Goal: Task Accomplishment & Management: Manage account settings

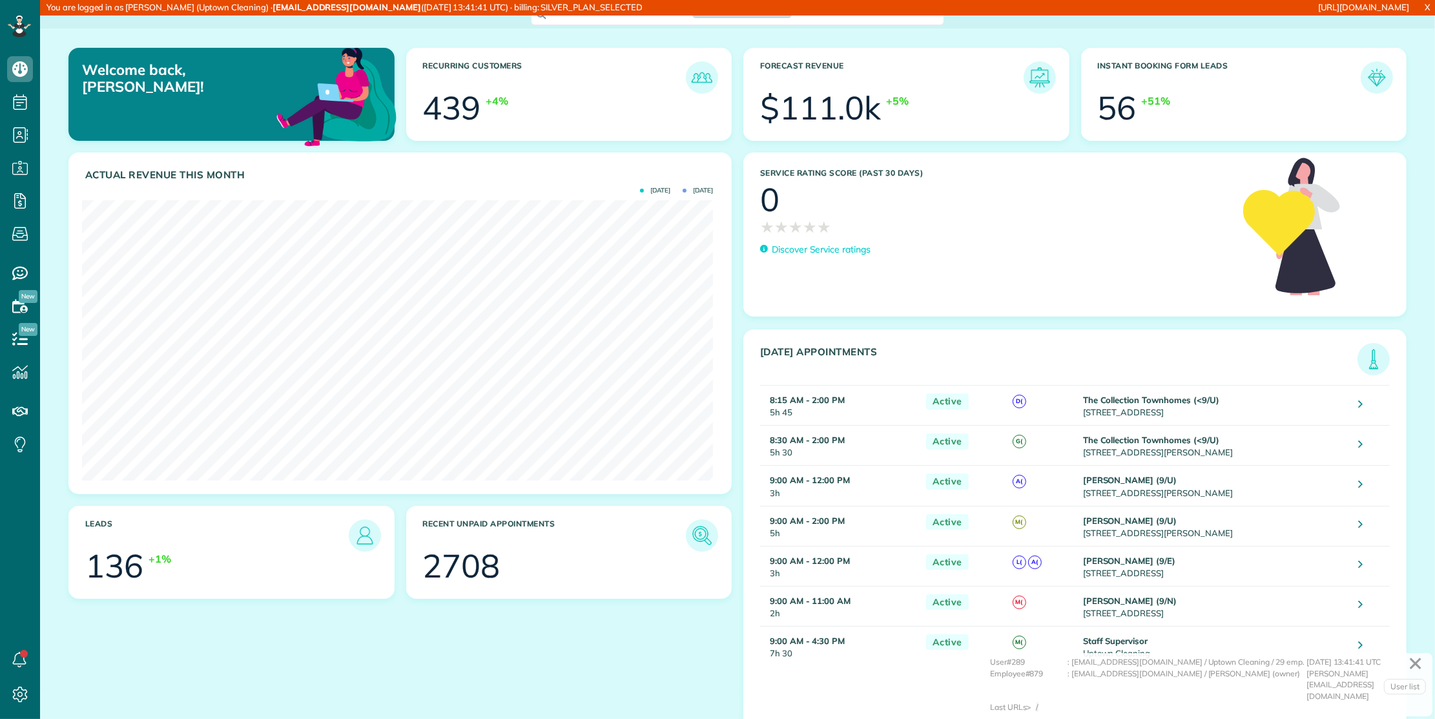
scroll to position [280, 631]
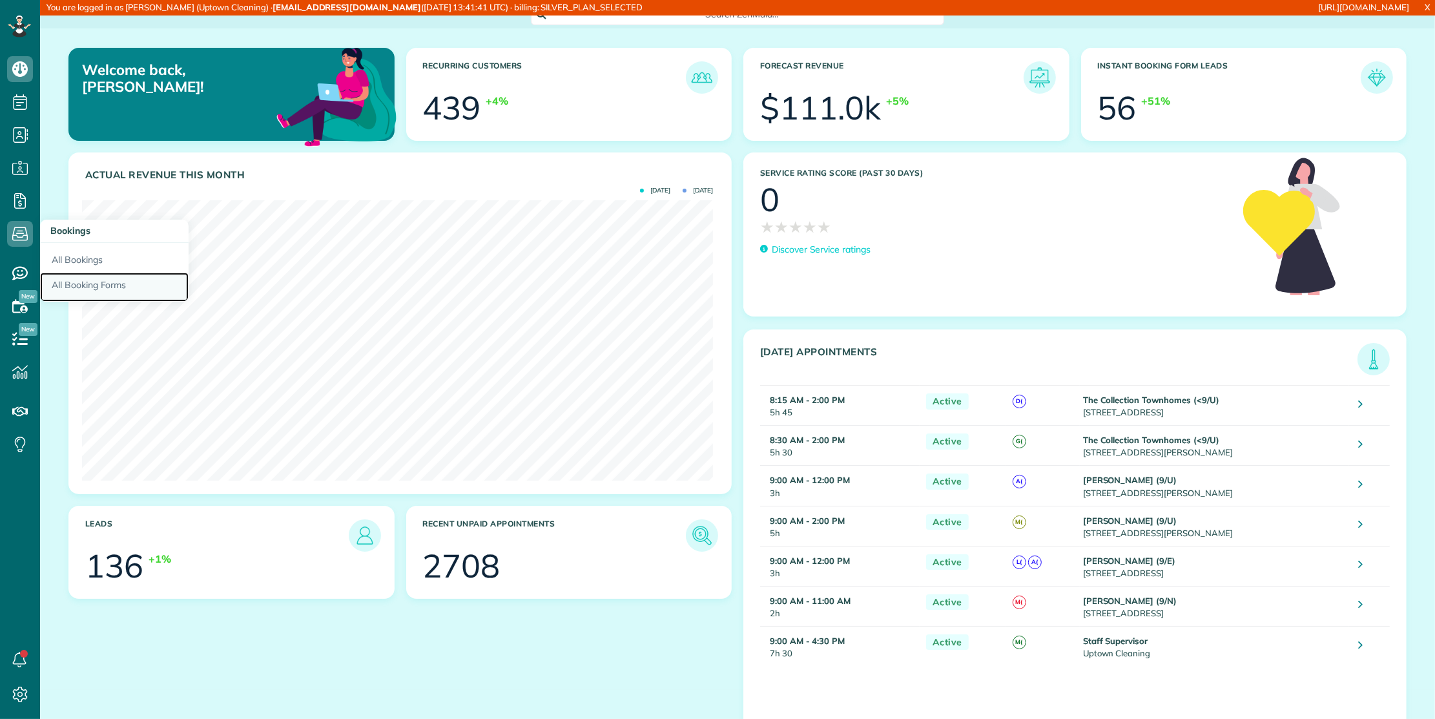
click at [106, 278] on link "All Booking Forms" at bounding box center [114, 288] width 149 height 30
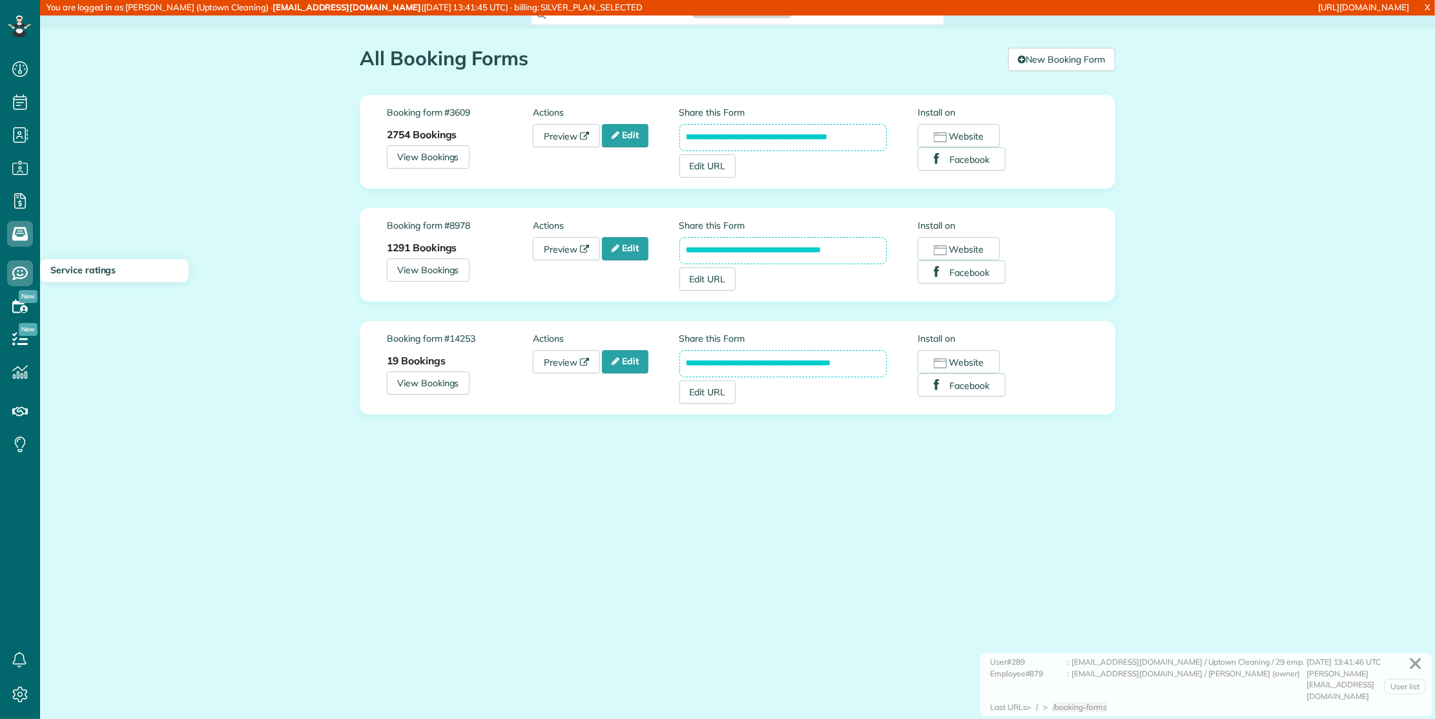
scroll to position [5, 5]
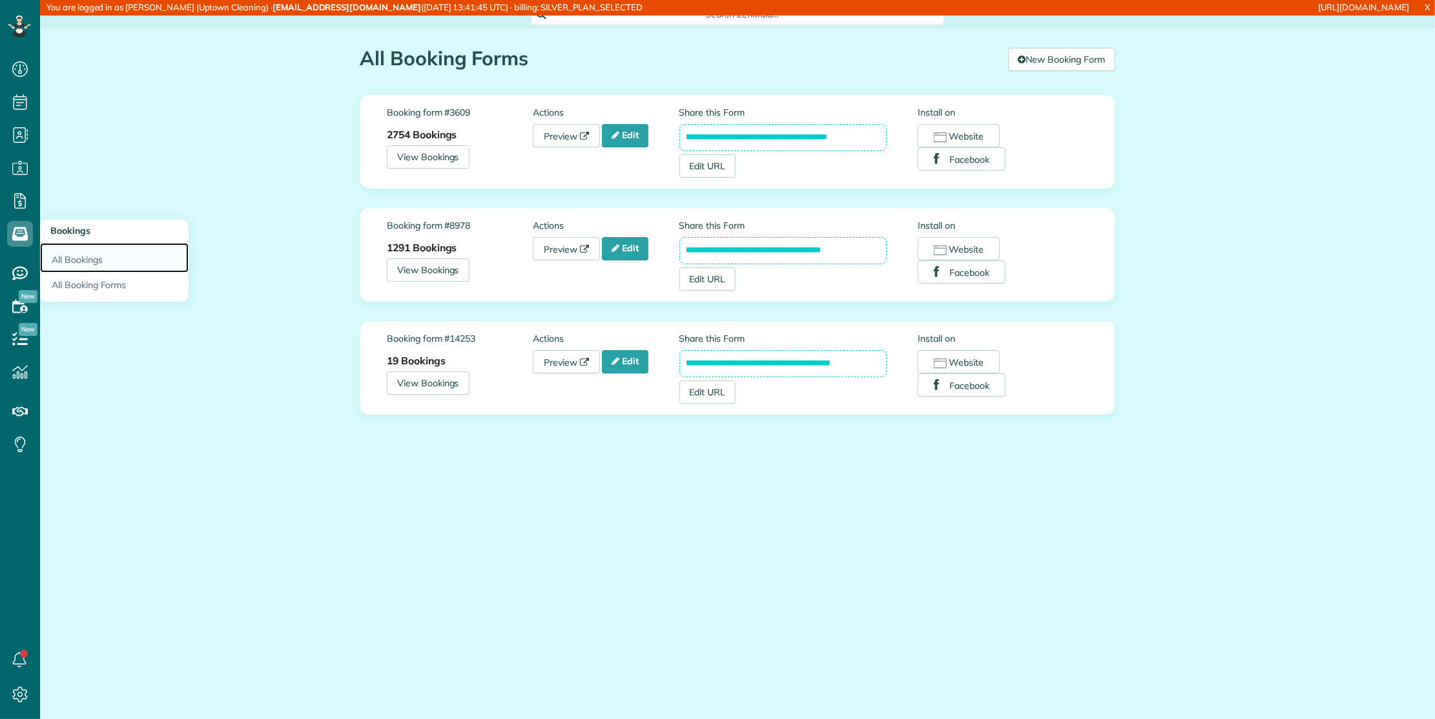
click at [79, 250] on link "All Bookings" at bounding box center [114, 258] width 149 height 30
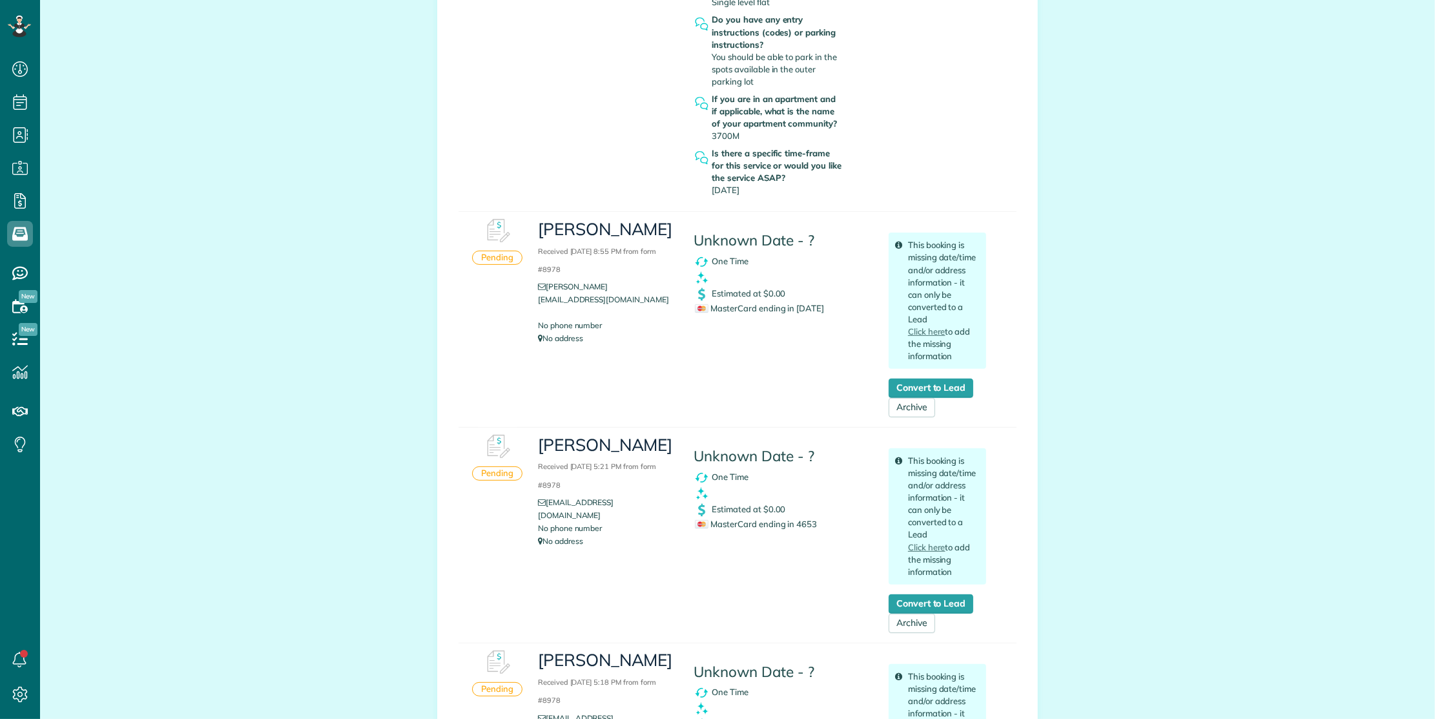
scroll to position [539, 0]
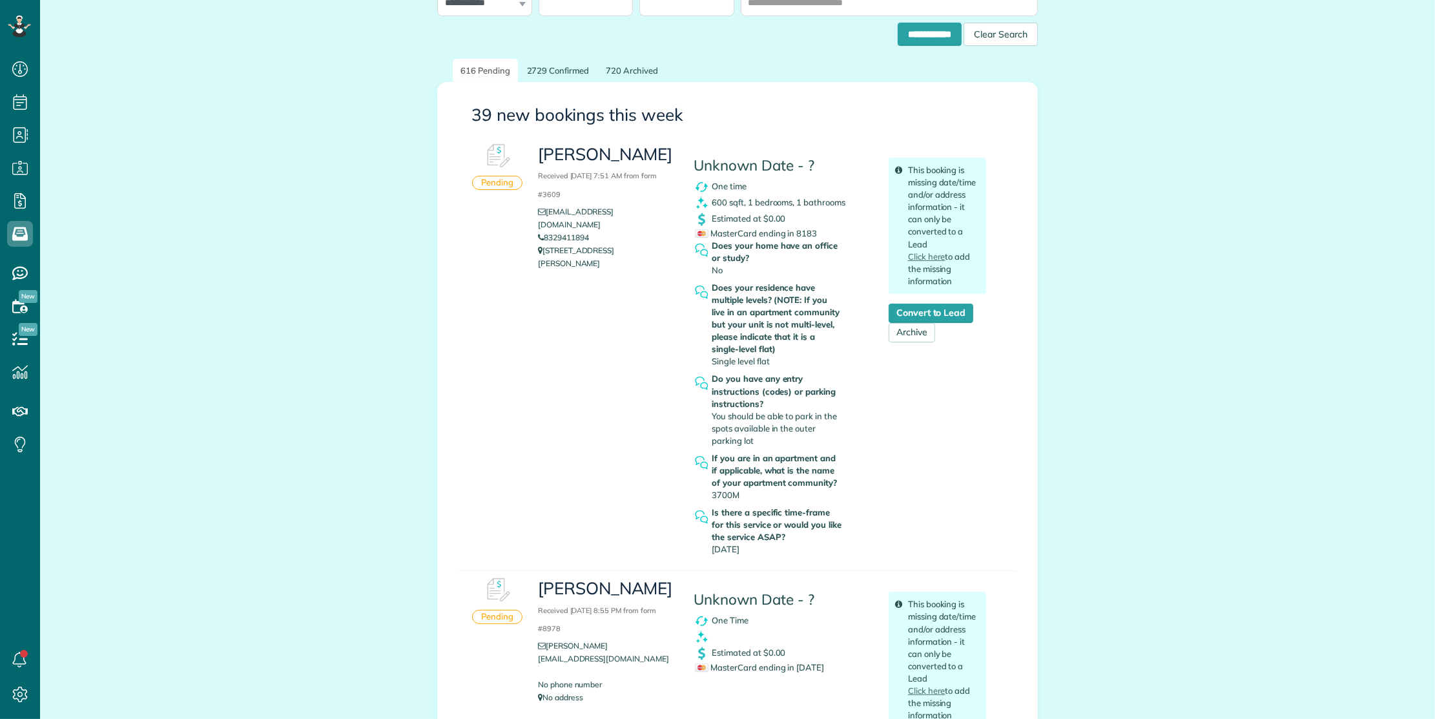
scroll to position [0, 0]
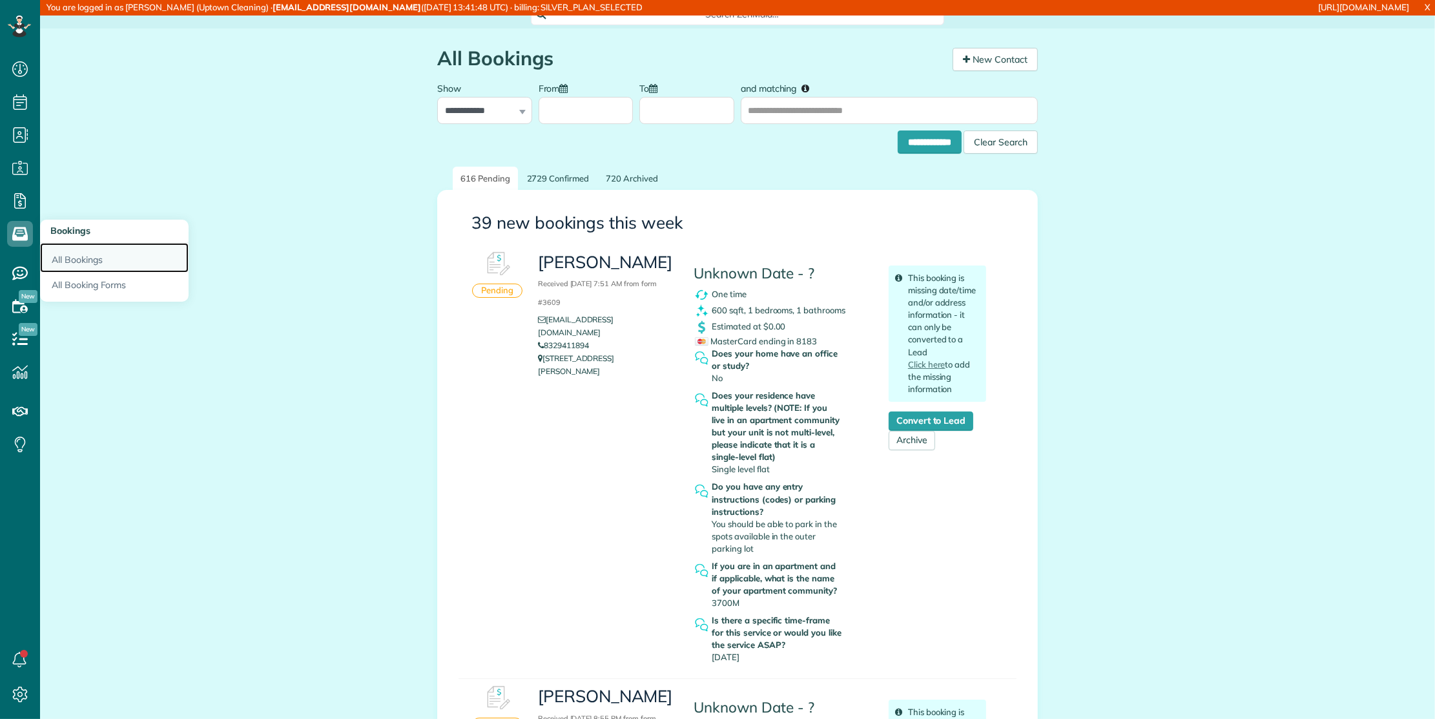
click at [81, 259] on link "All Bookings" at bounding box center [114, 258] width 149 height 30
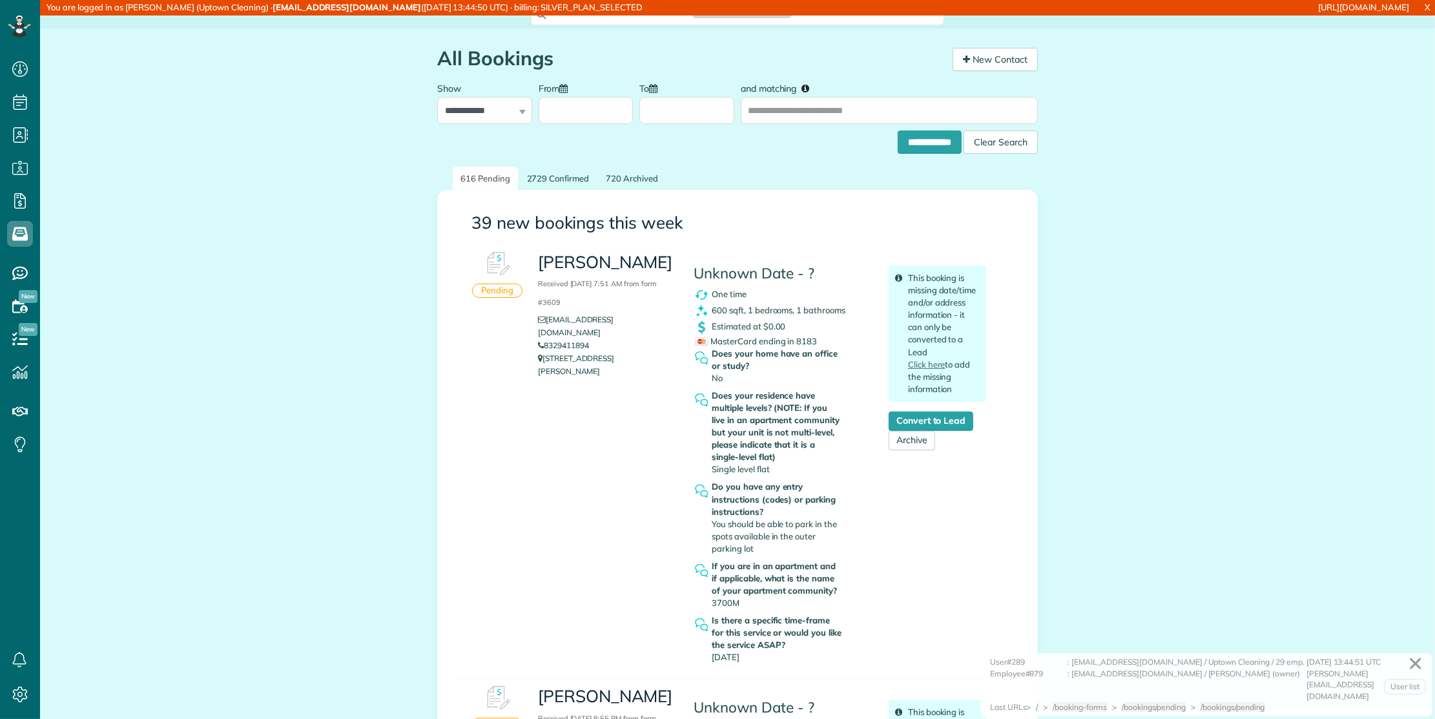
scroll to position [5, 5]
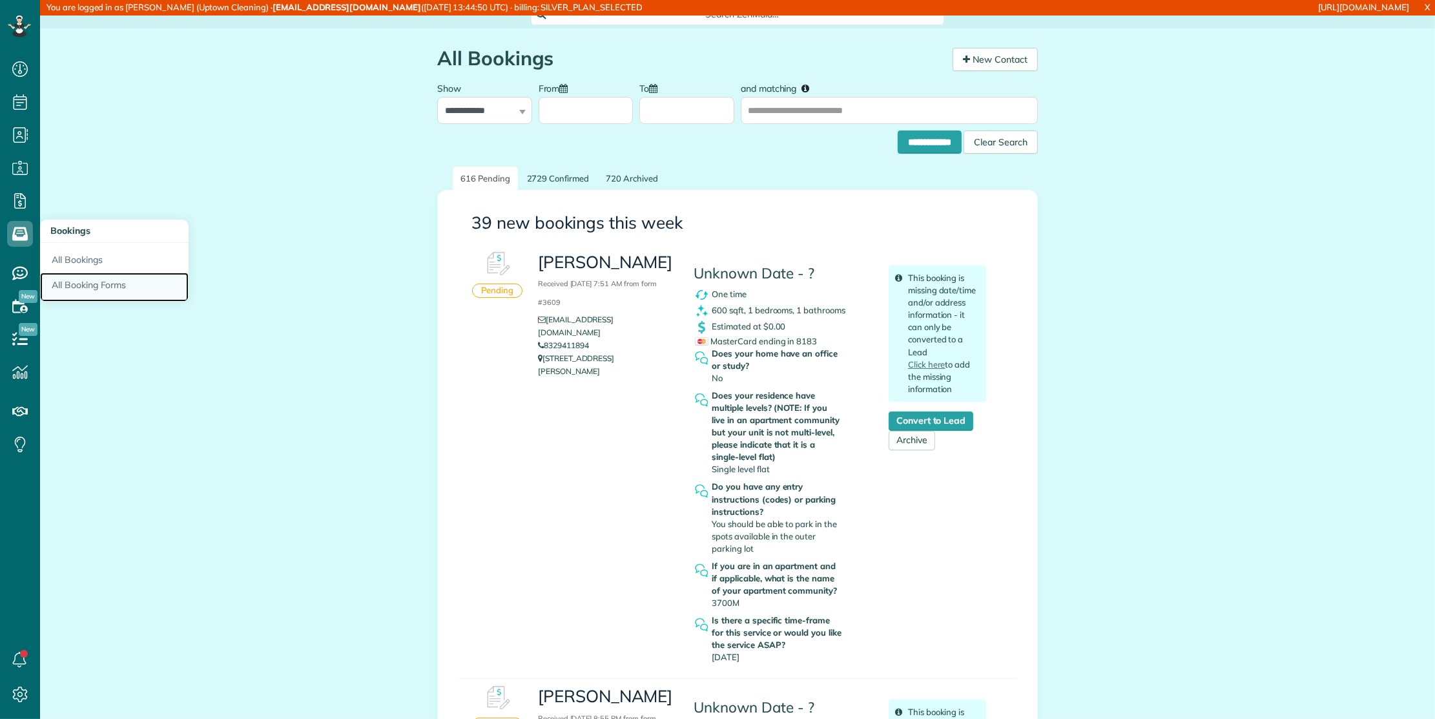
click at [98, 287] on link "All Booking Forms" at bounding box center [114, 288] width 149 height 30
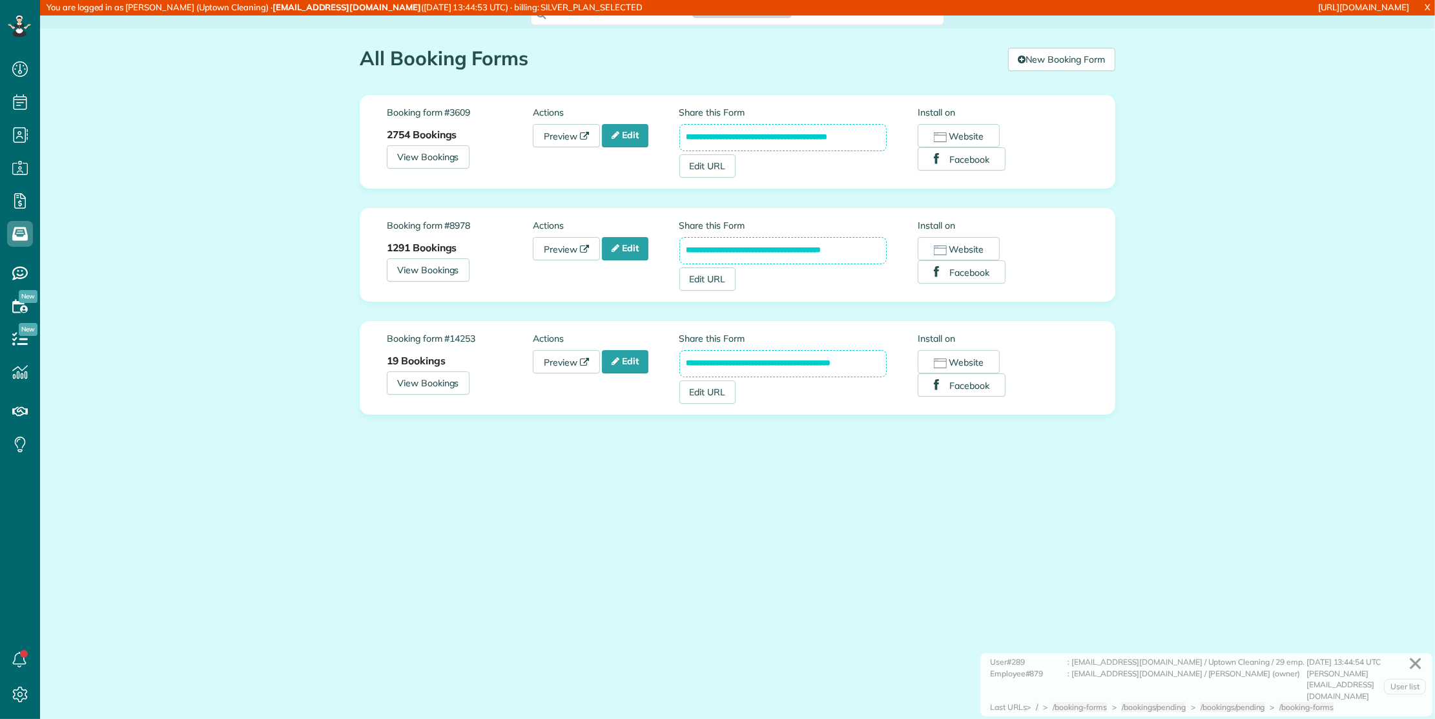
scroll to position [5, 5]
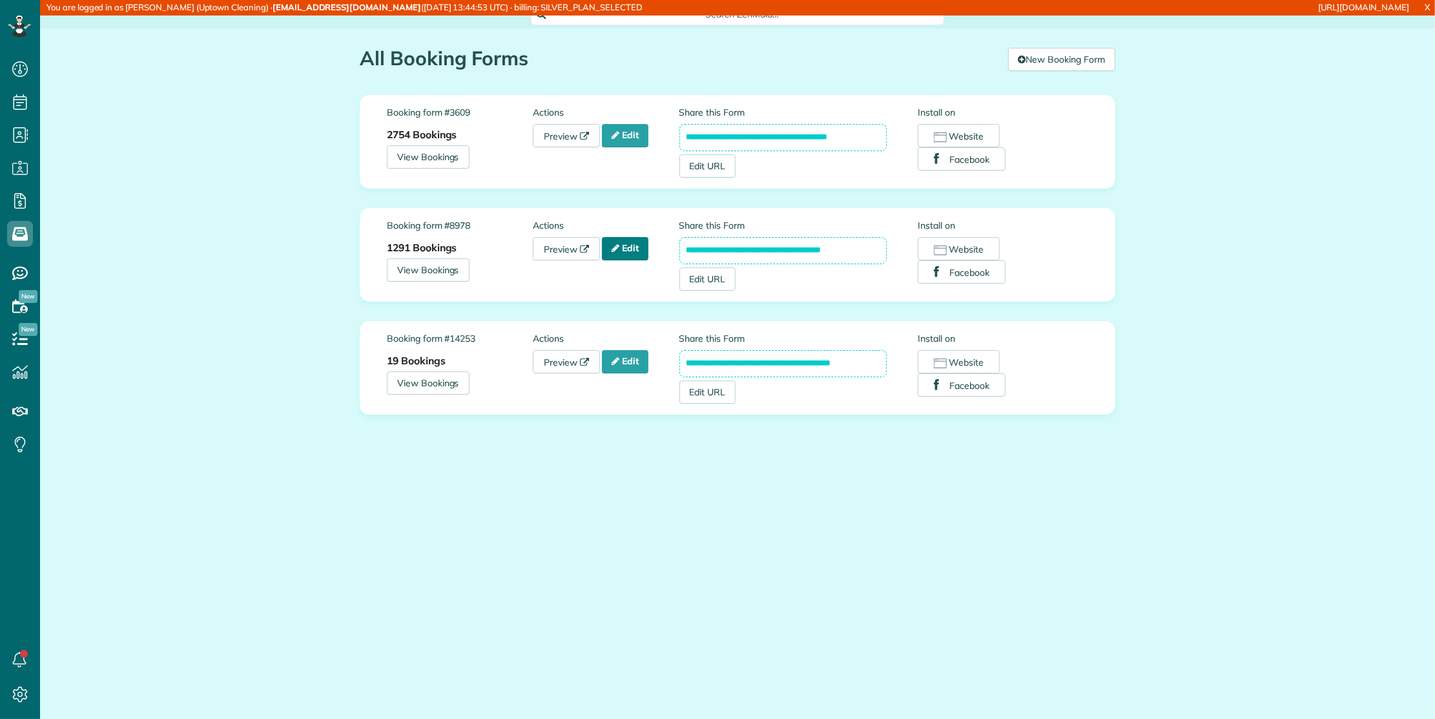
click at [618, 251] on icon at bounding box center [616, 248] width 8 height 9
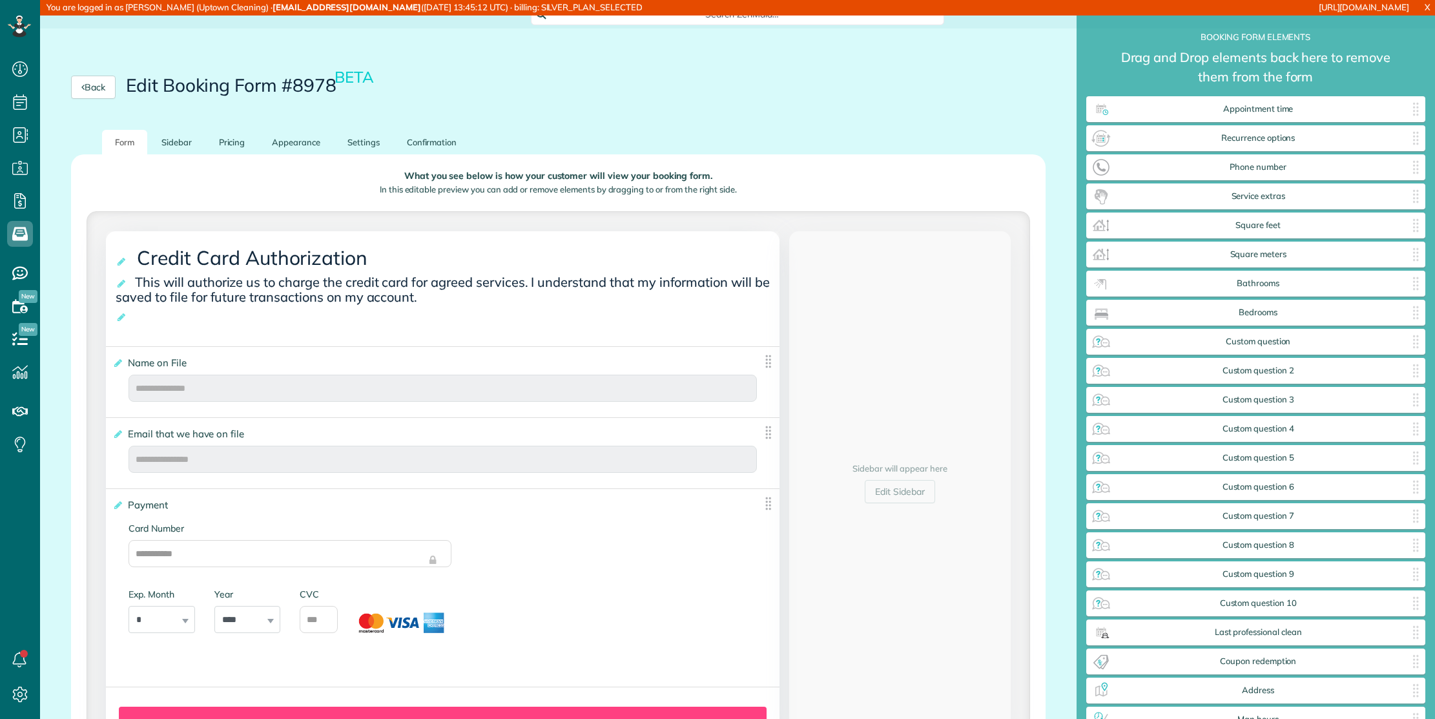
type input "*******"
click at [318, 76] on h2 "Edit Booking Form #8978 BETA" at bounding box center [251, 86] width 250 height 20
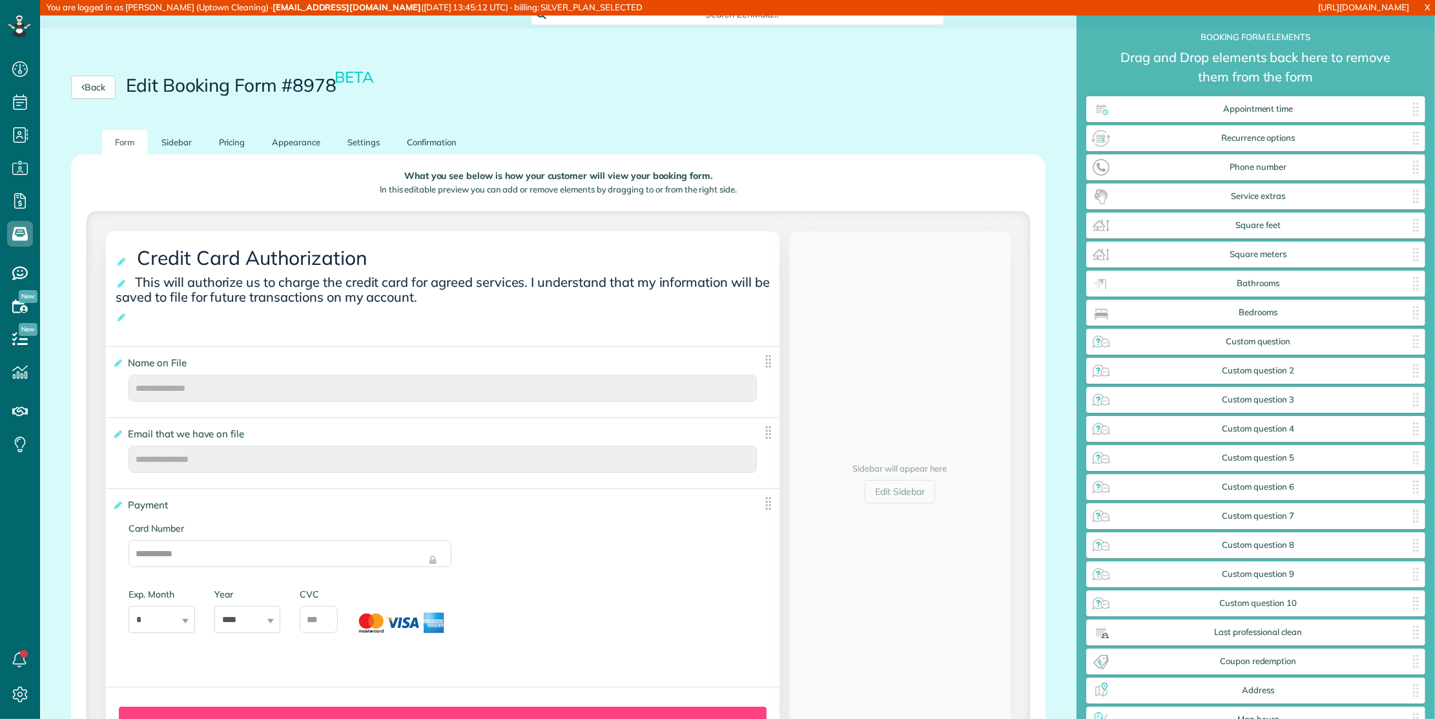
click at [318, 76] on h2 "Edit Booking Form #8978 BETA" at bounding box center [251, 86] width 250 height 20
copy h2 "8978"
click at [87, 280] on link "All Booking Forms" at bounding box center [114, 288] width 149 height 30
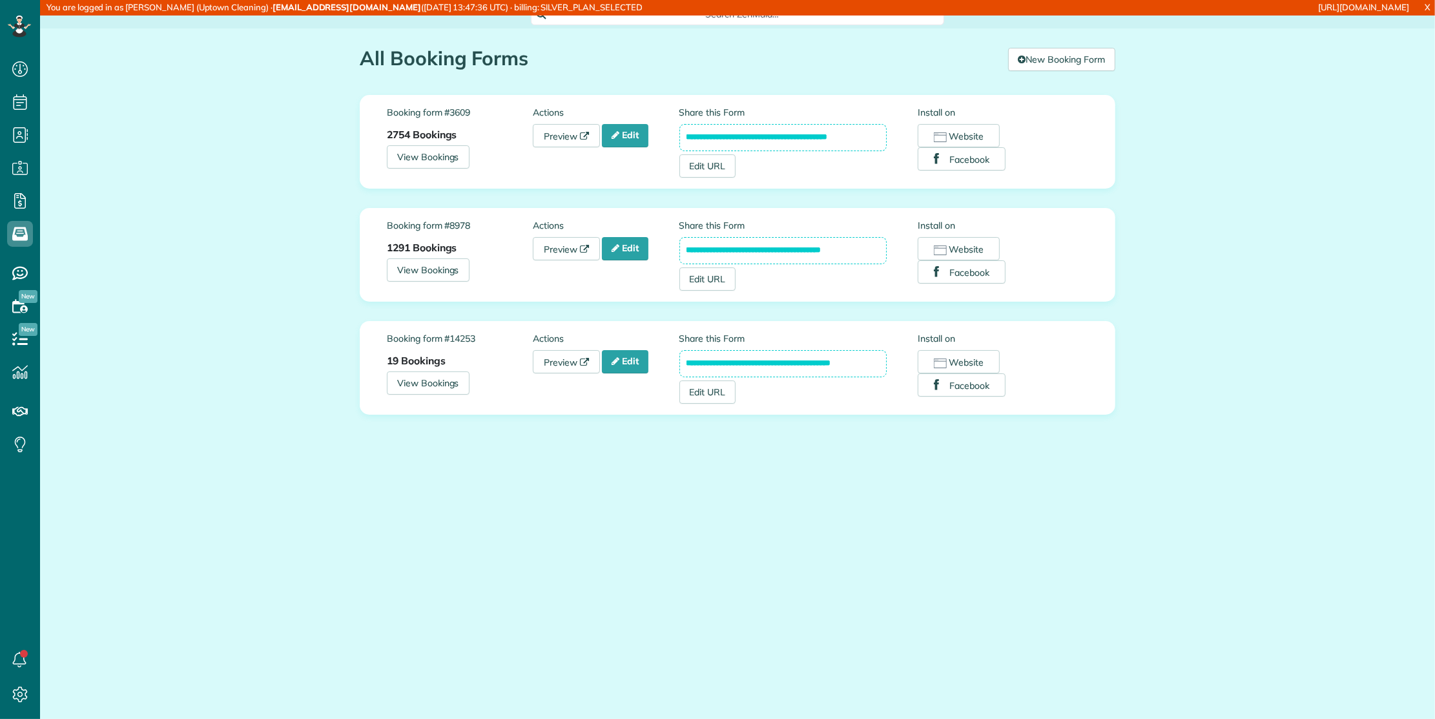
scroll to position [718, 40]
click at [5, 689] on link "Settings" at bounding box center [24, 694] width 48 height 33
